Goal: Book appointment/travel/reservation

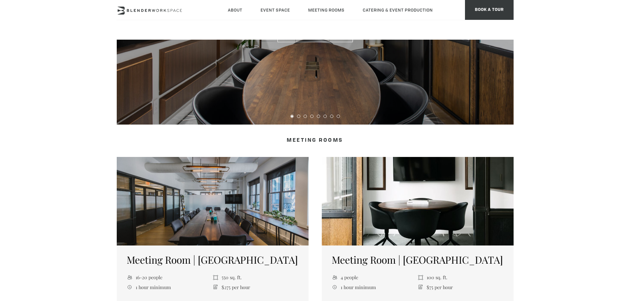
scroll to position [77, 0]
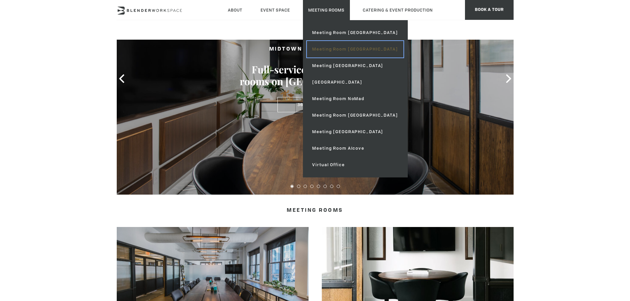
click at [358, 52] on link "Meeting Room [GEOGRAPHIC_DATA]" at bounding box center [355, 49] width 96 height 17
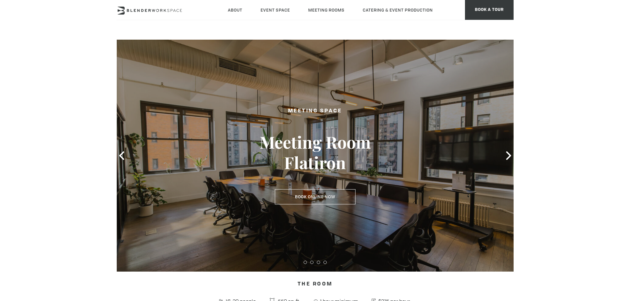
type div "[DATE]"
click at [508, 158] on icon at bounding box center [508, 155] width 5 height 9
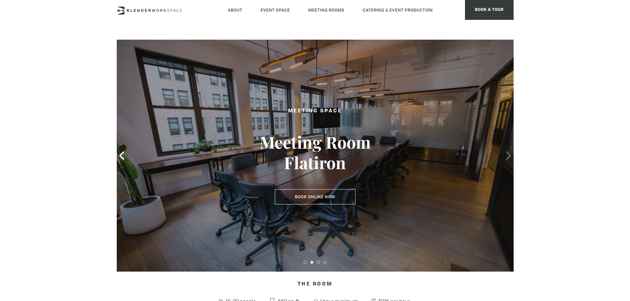
click at [508, 158] on icon at bounding box center [508, 155] width 5 height 9
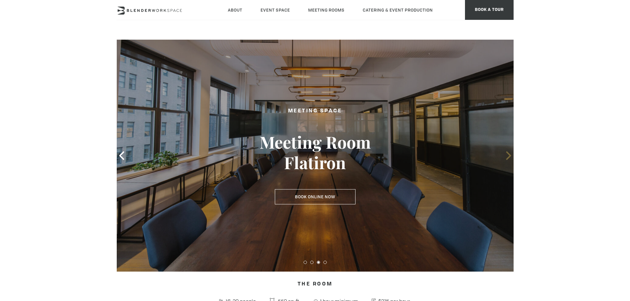
click at [508, 158] on icon at bounding box center [508, 155] width 5 height 9
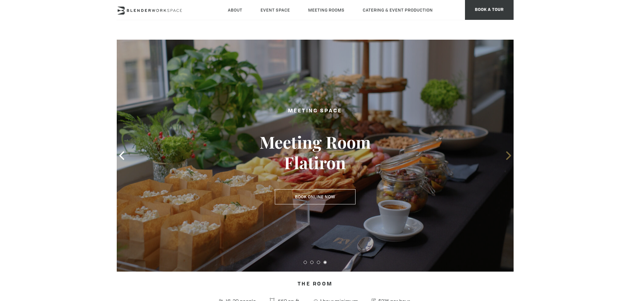
click at [508, 158] on icon at bounding box center [508, 155] width 5 height 9
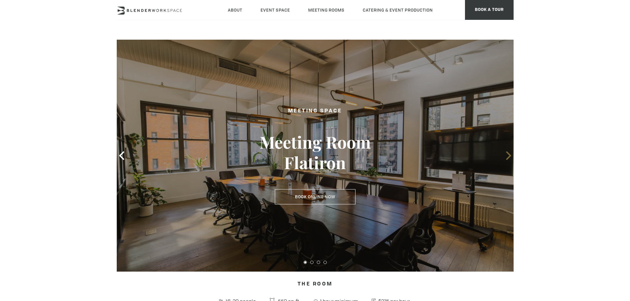
click at [508, 158] on icon at bounding box center [508, 155] width 5 height 9
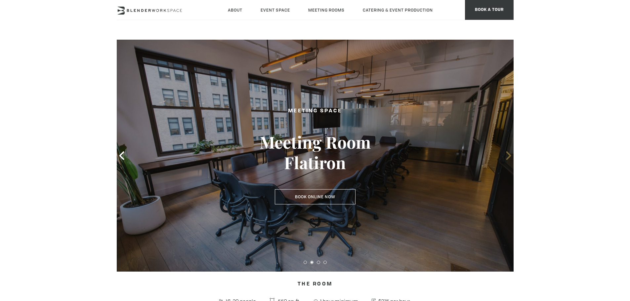
click at [508, 158] on icon at bounding box center [508, 155] width 5 height 9
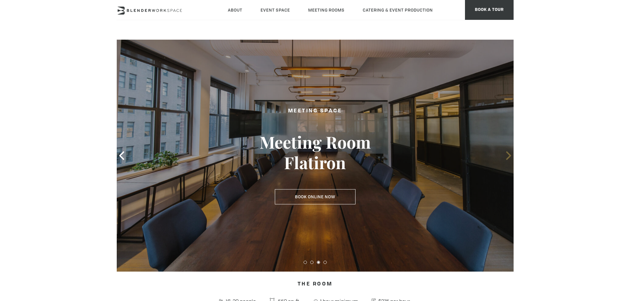
click at [508, 158] on icon at bounding box center [508, 155] width 5 height 9
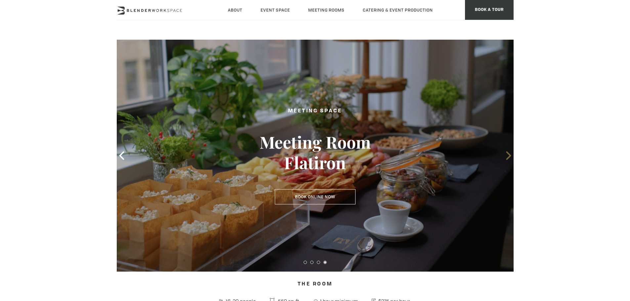
click at [508, 158] on icon at bounding box center [508, 155] width 5 height 9
